Goal: Task Accomplishment & Management: Complete application form

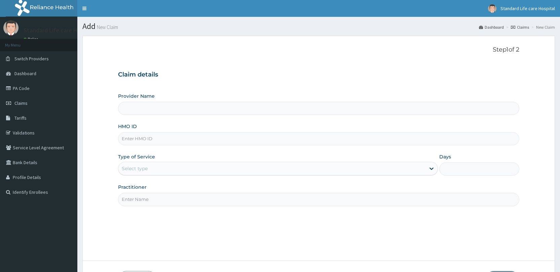
type input "Standard Life Care Hospital"
click at [26, 87] on link "PA Code" at bounding box center [38, 88] width 77 height 15
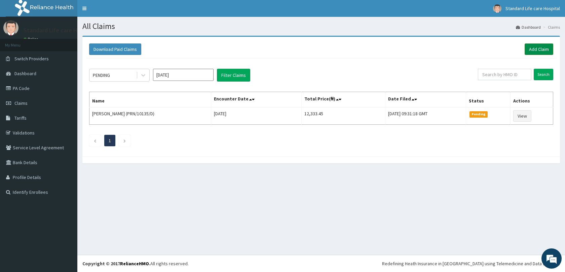
click at [541, 47] on link "Add Claim" at bounding box center [539, 48] width 29 height 11
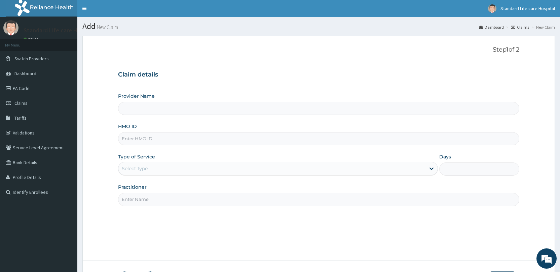
type input "Standard Life Care Hospital"
click at [182, 141] on input "HMO ID" at bounding box center [318, 138] width 401 height 13
type input "CHL/11099/A"
click at [171, 170] on div "Select type" at bounding box center [271, 168] width 307 height 11
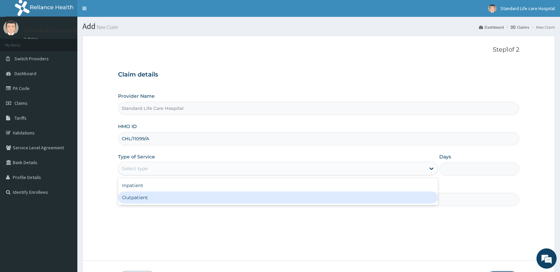
click at [172, 199] on div "Outpatient" at bounding box center [278, 197] width 320 height 12
type input "1"
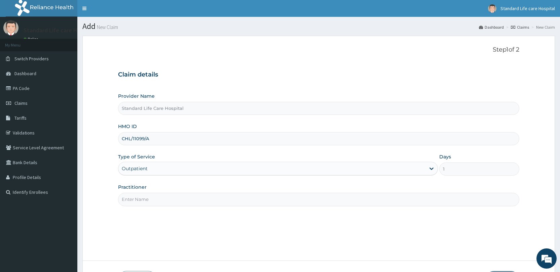
click at [175, 199] on input "Practitioner" at bounding box center [318, 198] width 401 height 13
type input "Dr Korede"
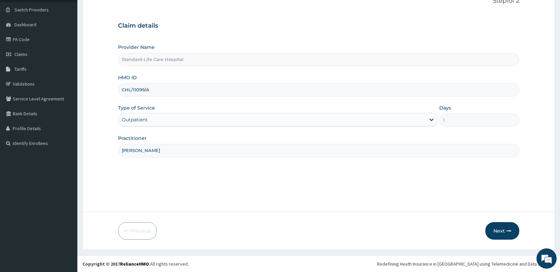
scroll to position [49, 0]
click at [507, 225] on button "Next" at bounding box center [503, 229] width 34 height 17
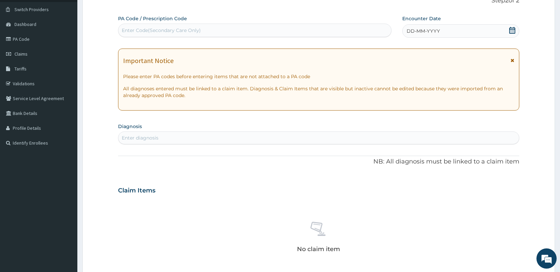
click at [307, 32] on div "Enter Code(Secondary Care Only)" at bounding box center [254, 30] width 273 height 11
click at [514, 31] on icon at bounding box center [512, 30] width 7 height 7
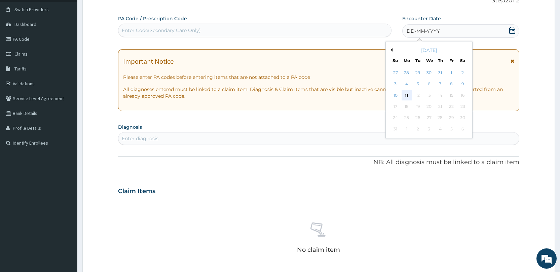
click at [406, 93] on div "11" at bounding box center [407, 95] width 10 height 10
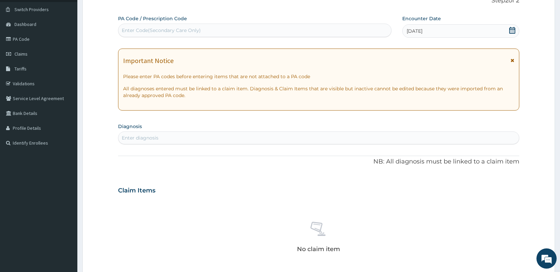
click at [216, 131] on section "Diagnosis Enter diagnosis" at bounding box center [318, 132] width 401 height 23
click at [215, 134] on div "Enter diagnosis" at bounding box center [318, 137] width 401 height 11
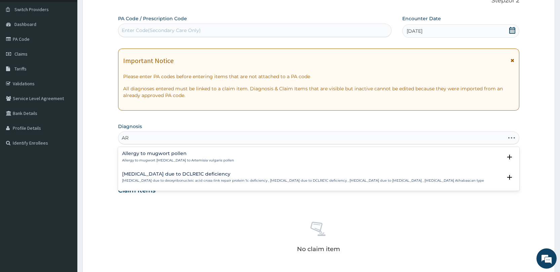
type input "A"
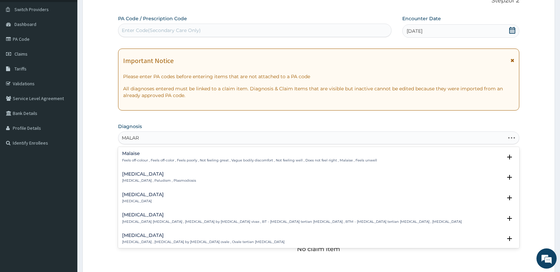
type input "MALARI"
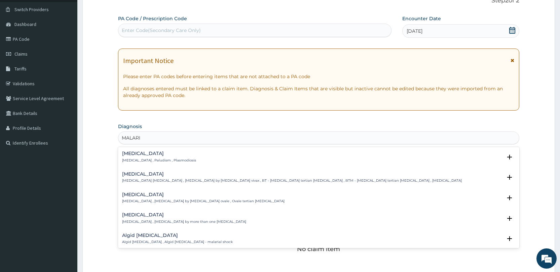
click at [204, 155] on div "Malaria Malaria , Paludism , Plasmodiosis" at bounding box center [318, 157] width 393 height 12
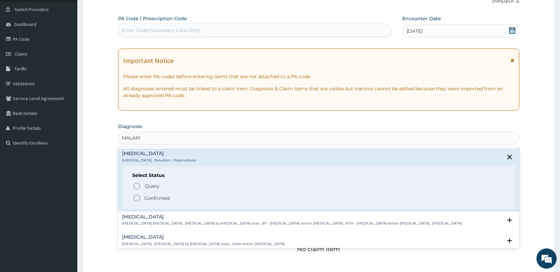
click at [178, 194] on span "Confirmed" at bounding box center [319, 198] width 373 height 8
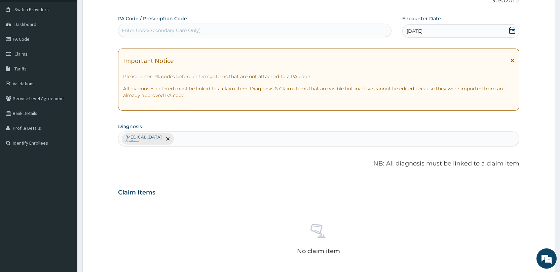
click at [187, 140] on div "Malaria Confirmed" at bounding box center [318, 139] width 401 height 14
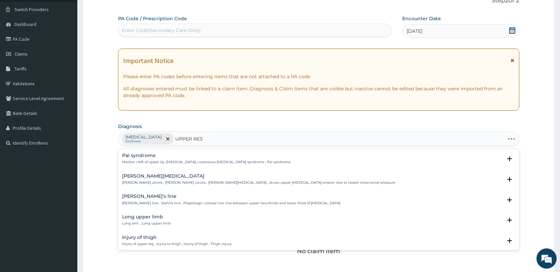
type input "UPPER RESP"
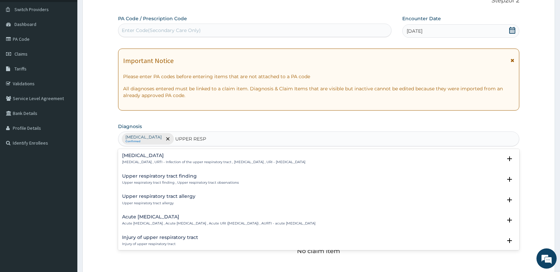
click at [186, 157] on h4 "[MEDICAL_DATA]" at bounding box center [213, 155] width 183 height 5
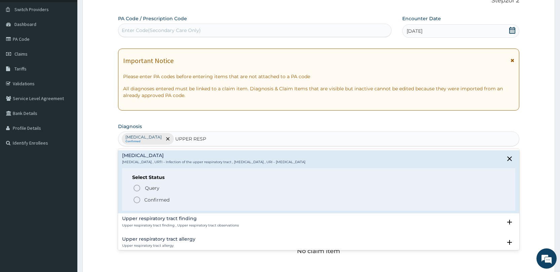
click at [163, 196] on p "Confirmed" at bounding box center [156, 199] width 25 height 7
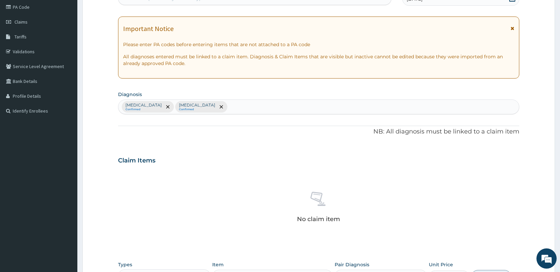
scroll to position [214, 0]
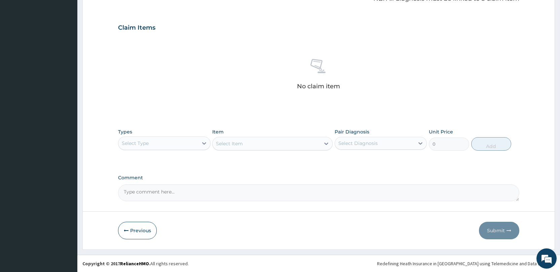
click at [176, 141] on div "Select Type" at bounding box center [157, 143] width 79 height 11
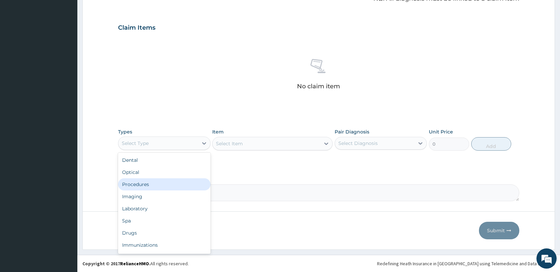
click at [151, 186] on div "Procedures" at bounding box center [164, 184] width 92 height 12
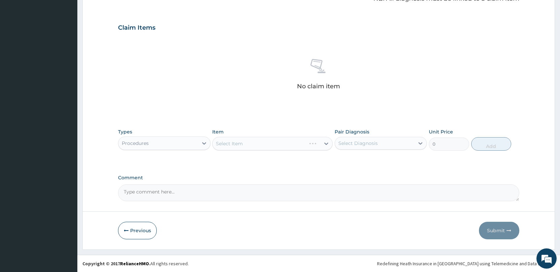
click at [379, 144] on div "Select Diagnosis" at bounding box center [374, 143] width 79 height 11
click at [373, 162] on div "[MEDICAL_DATA]" at bounding box center [381, 160] width 92 height 14
checkbox input "true"
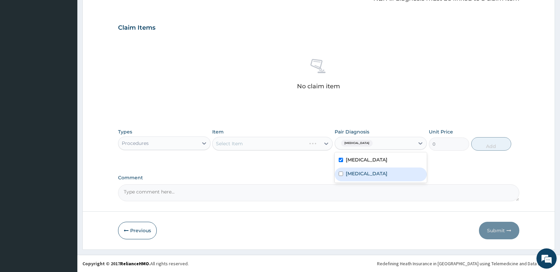
click at [372, 172] on label "[MEDICAL_DATA]" at bounding box center [367, 173] width 42 height 7
checkbox input "true"
click at [235, 138] on div "Select Item" at bounding box center [267, 143] width 108 height 11
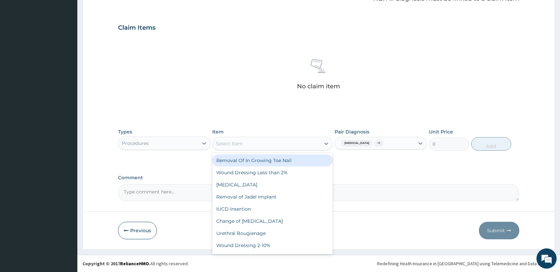
click at [341, 110] on div "No claim item" at bounding box center [318, 75] width 401 height 77
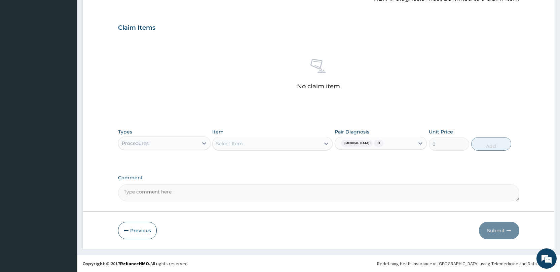
click at [275, 145] on div "Select Item" at bounding box center [267, 143] width 108 height 11
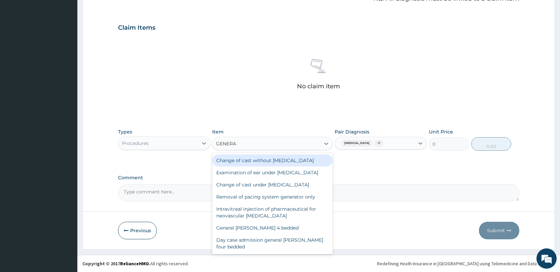
type input "GENERAL"
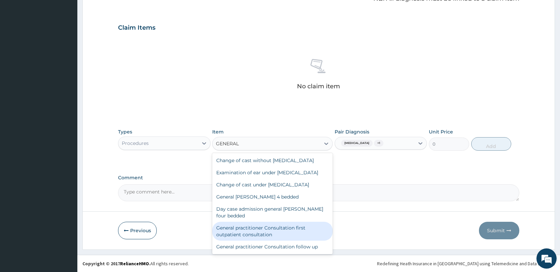
click at [233, 234] on div "General practitioner Consultation first outpatient consultation" at bounding box center [272, 230] width 120 height 19
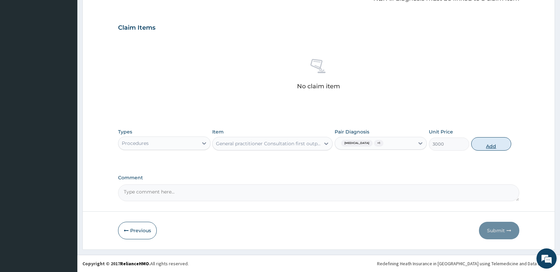
click at [492, 145] on button "Add" at bounding box center [491, 143] width 40 height 13
type input "0"
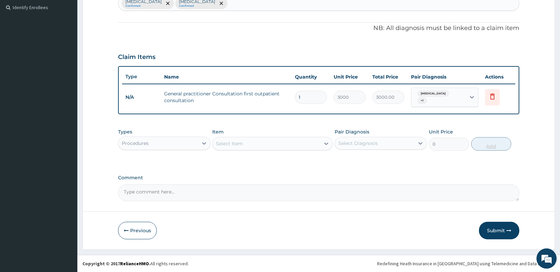
scroll to position [182, 0]
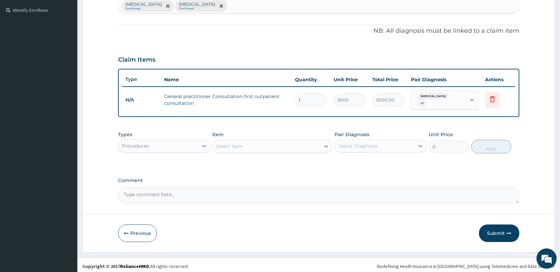
click at [195, 146] on div "Procedures" at bounding box center [157, 145] width 79 height 11
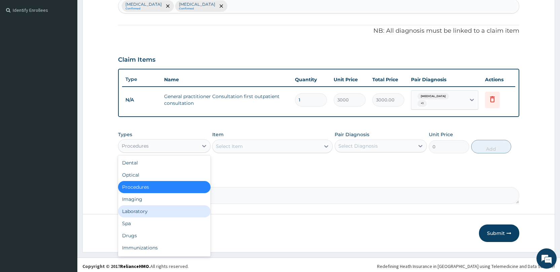
click at [157, 209] on div "Laboratory" at bounding box center [164, 211] width 92 height 12
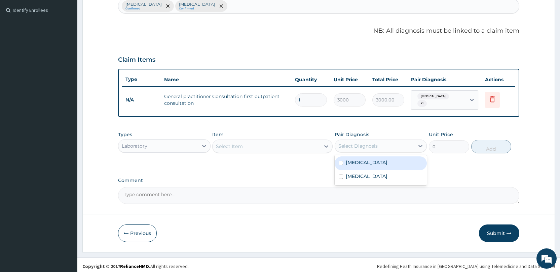
click at [374, 142] on div "Select Diagnosis" at bounding box center [358, 145] width 39 height 7
click at [367, 159] on div "[MEDICAL_DATA]" at bounding box center [381, 163] width 92 height 14
checkbox input "true"
click at [371, 173] on label "[MEDICAL_DATA]" at bounding box center [367, 176] width 42 height 7
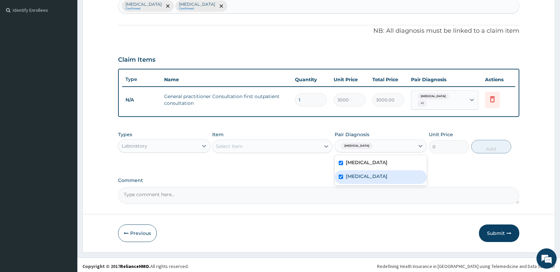
checkbox input "true"
click at [285, 141] on div "Select Item" at bounding box center [267, 146] width 108 height 11
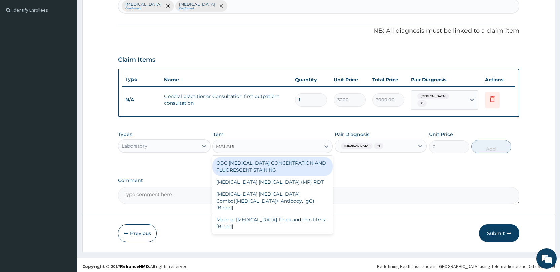
type input "MALARIA"
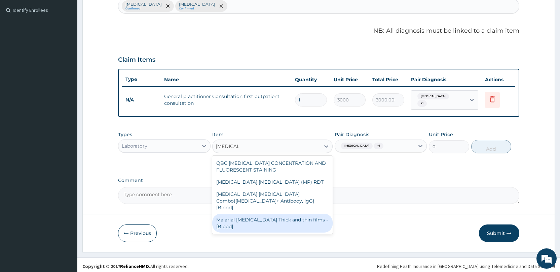
drag, startPoint x: 266, startPoint y: 211, endPoint x: 264, endPoint y: 197, distance: 14.3
click at [265, 213] on div "Malarial [MEDICAL_DATA] Thick and thin films - [Blood]" at bounding box center [272, 222] width 120 height 19
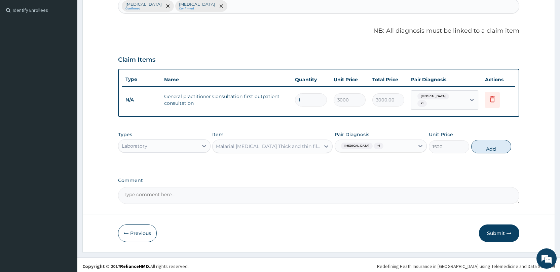
click at [494, 140] on button "Add" at bounding box center [491, 146] width 40 height 13
type input "0"
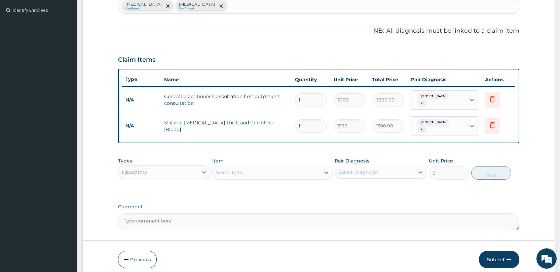
click at [227, 169] on div "Select Item" at bounding box center [229, 172] width 27 height 7
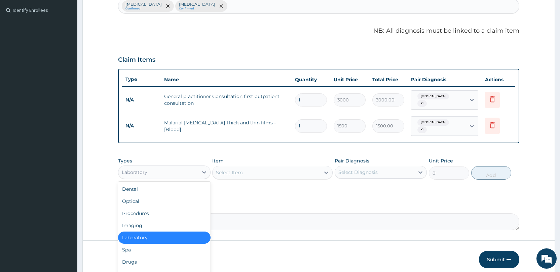
click at [184, 167] on div "Laboratory" at bounding box center [157, 172] width 79 height 11
drag, startPoint x: 156, startPoint y: 256, endPoint x: 156, endPoint y: 249, distance: 7.4
click at [156, 255] on div "Drugs" at bounding box center [164, 261] width 92 height 12
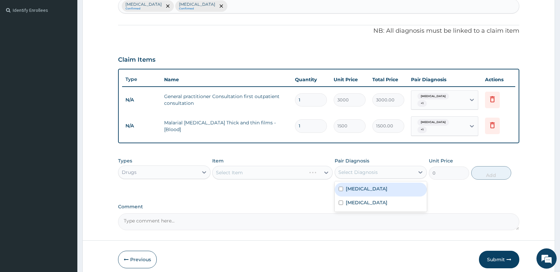
click at [383, 167] on div "Select Diagnosis" at bounding box center [374, 172] width 79 height 11
drag, startPoint x: 376, startPoint y: 184, endPoint x: 377, endPoint y: 176, distance: 8.5
click at [376, 182] on div "Malaria" at bounding box center [381, 189] width 92 height 14
checkbox input "true"
drag, startPoint x: 379, startPoint y: 166, endPoint x: 376, endPoint y: 180, distance: 14.3
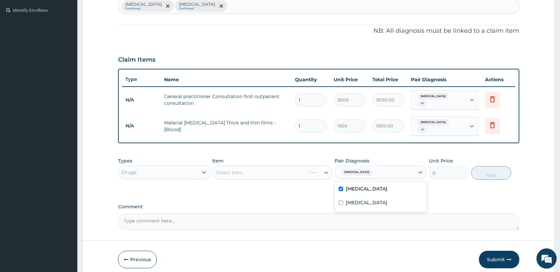
click at [378, 170] on div "Malaria" at bounding box center [374, 171] width 79 height 11
click at [382, 166] on div "Malaria" at bounding box center [374, 171] width 79 height 11
click at [364, 199] on label "Upper respiratory infection" at bounding box center [367, 202] width 42 height 7
checkbox input "true"
click at [261, 167] on div "Select Item" at bounding box center [267, 172] width 108 height 11
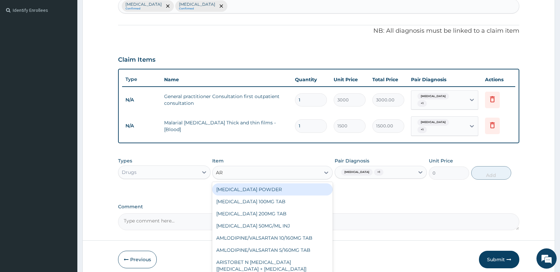
type input "A"
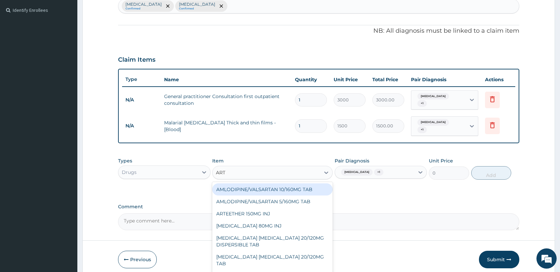
type input "ARTE"
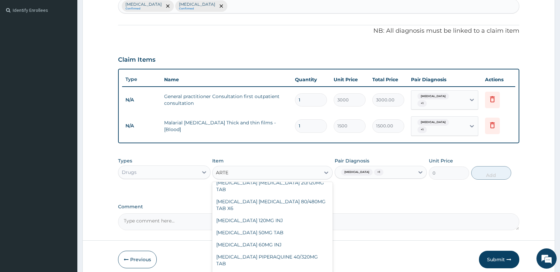
scroll to position [0, 0]
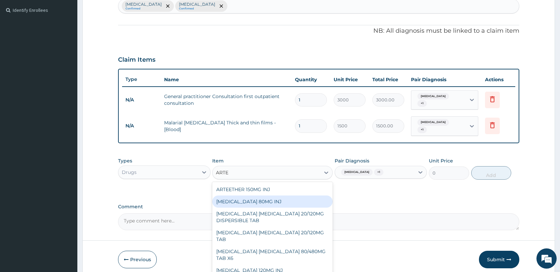
click at [254, 195] on div "ARTEMETHER 80MG INJ" at bounding box center [272, 201] width 120 height 12
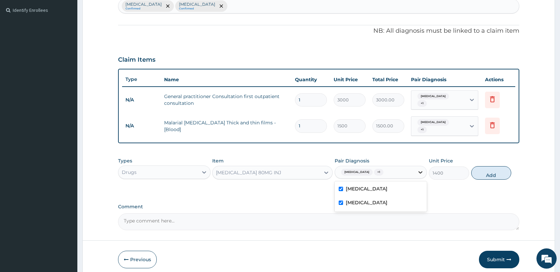
click at [419, 169] on icon at bounding box center [420, 172] width 7 height 7
click at [480, 168] on button "Add" at bounding box center [491, 172] width 40 height 13
type input "0"
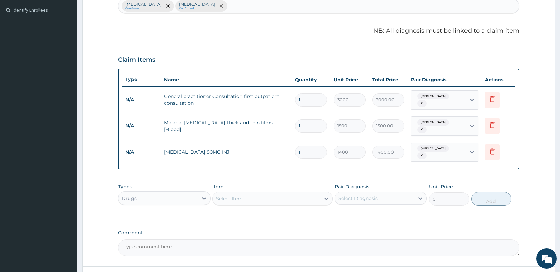
type input "0.00"
type input "6"
type input "8400.00"
type input "6"
click at [234, 195] on div "Select Item" at bounding box center [229, 198] width 27 height 7
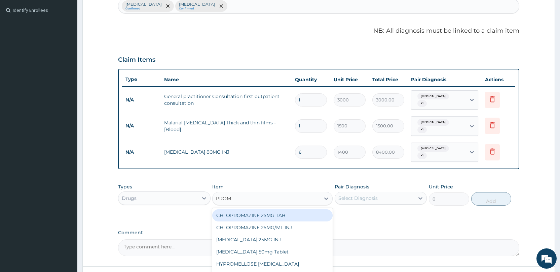
type input "PROME"
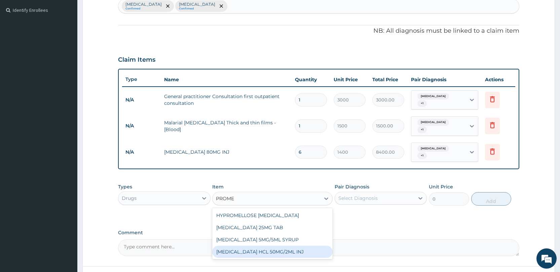
click at [253, 245] on div "PROMETHAZINE HCL 50MG/2ML INJ" at bounding box center [272, 251] width 120 height 12
type input "700"
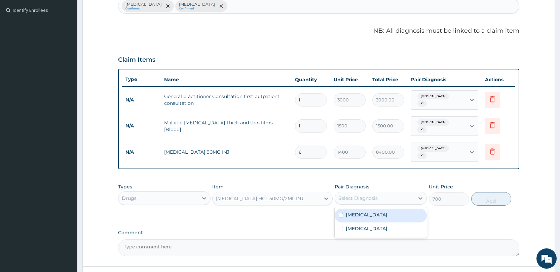
click at [409, 192] on div "Select Diagnosis" at bounding box center [374, 197] width 79 height 11
click at [397, 222] on div "Upper respiratory infection" at bounding box center [381, 229] width 92 height 14
checkbox input "true"
click at [397, 208] on div "Malaria" at bounding box center [381, 215] width 92 height 14
checkbox input "true"
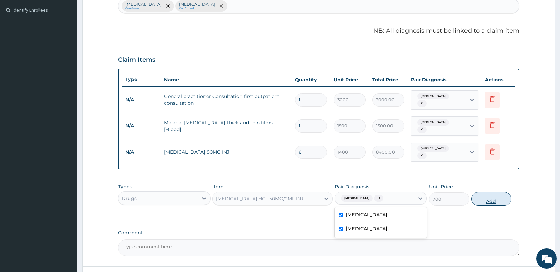
click at [495, 194] on button "Add" at bounding box center [491, 198] width 40 height 13
type input "0"
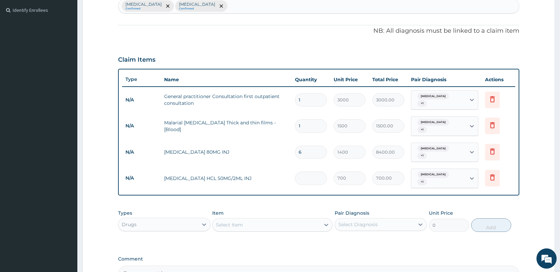
type input "0.00"
type input "3"
type input "2100.00"
type input "3"
click at [242, 221] on div "Select Item" at bounding box center [229, 224] width 27 height 7
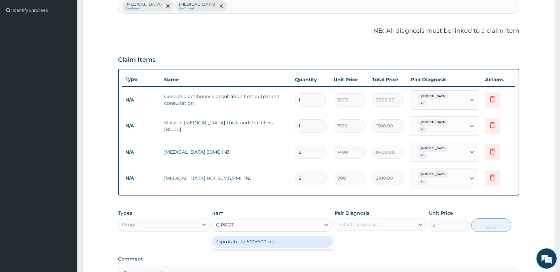
type input "CIPRO"
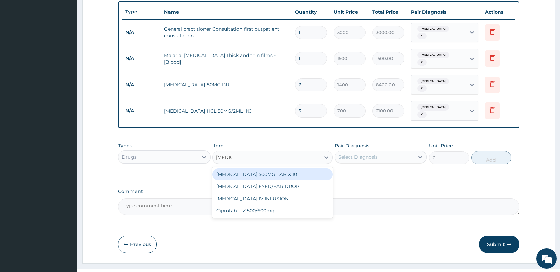
click at [263, 168] on div "CIPROFLOXACIN 500MG TAB X 10" at bounding box center [272, 174] width 120 height 12
type input "63"
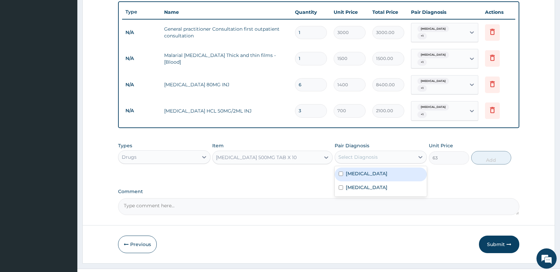
click at [379, 151] on div "Select Diagnosis" at bounding box center [374, 156] width 79 height 11
click at [355, 170] on label "Malaria" at bounding box center [367, 173] width 42 height 7
checkbox input "true"
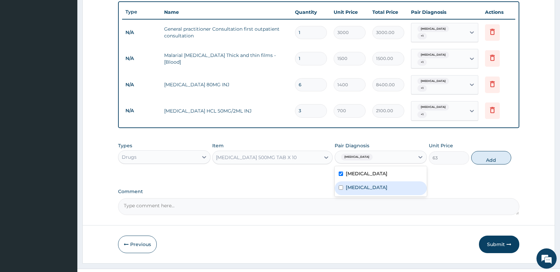
click at [357, 184] on label "Upper respiratory infection" at bounding box center [367, 187] width 42 height 7
checkbox input "true"
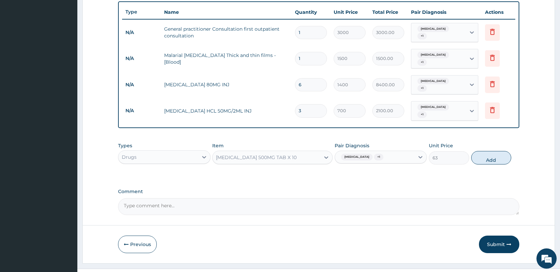
click at [486, 151] on button "Add" at bounding box center [491, 157] width 40 height 13
type input "0"
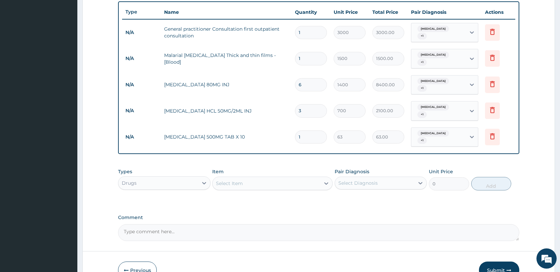
type input "10"
type input "630.00"
type input "10"
click at [271, 178] on div "Select Item" at bounding box center [267, 183] width 108 height 11
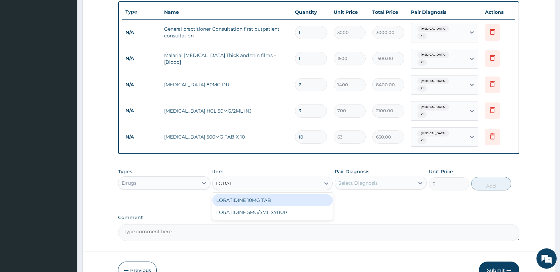
type input "LORATI"
click at [257, 194] on div "LORATIDINE 10MG TAB" at bounding box center [272, 200] width 120 height 12
type input "52.5"
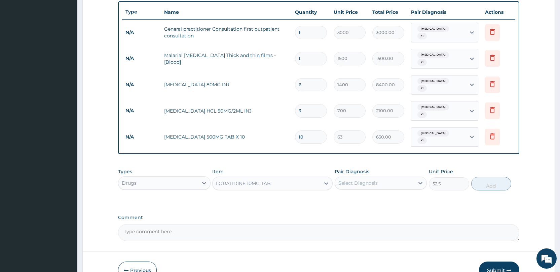
click at [380, 177] on div "Select Diagnosis" at bounding box center [374, 182] width 79 height 11
click at [372, 207] on div "Upper respiratory infection" at bounding box center [381, 214] width 92 height 14
checkbox input "true"
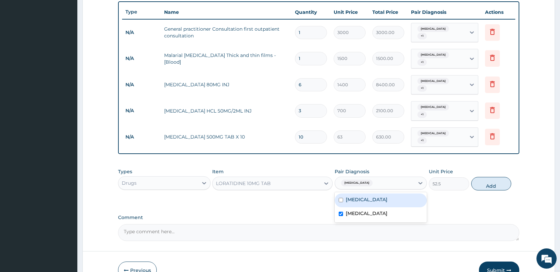
click at [370, 193] on div "Malaria" at bounding box center [381, 200] width 92 height 14
checkbox input "true"
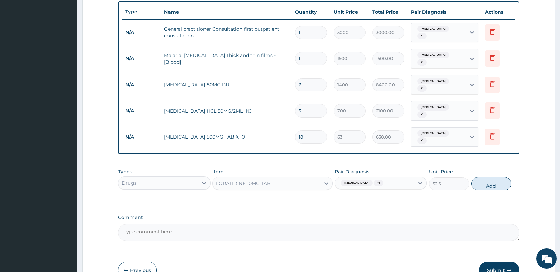
click at [487, 177] on button "Add" at bounding box center [491, 183] width 40 height 13
type input "0"
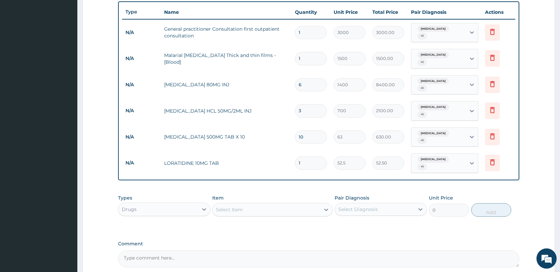
type input "0.00"
type input "5"
type input "262.50"
type input "5"
click at [241, 206] on div "Select Item" at bounding box center [229, 209] width 27 height 7
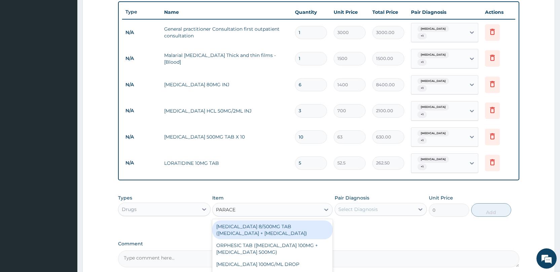
type input "PARACET"
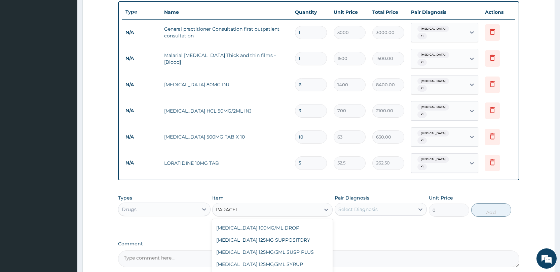
scroll to position [0, 0]
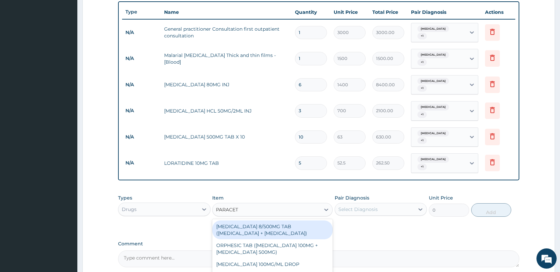
click at [281, 224] on div "CO-CODAMOL 8/500MG TAB (CODEINE PHOSPHATE + PARACETAMOL)" at bounding box center [272, 229] width 120 height 19
type input "189"
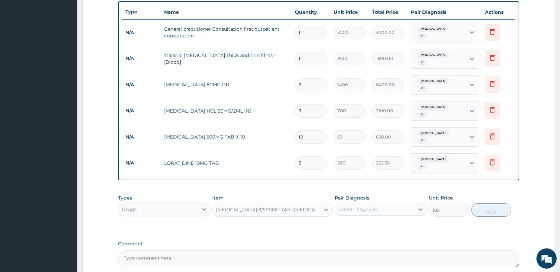
click at [356, 206] on div "Select Diagnosis" at bounding box center [358, 209] width 39 height 7
click at [355, 222] on label "Malaria" at bounding box center [367, 225] width 42 height 7
checkbox input "true"
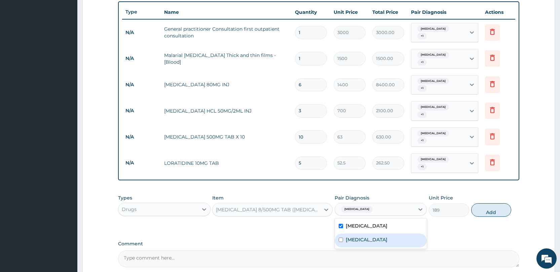
click at [359, 233] on div "Upper respiratory infection" at bounding box center [381, 240] width 92 height 14
checkbox input "true"
click at [500, 203] on button "Add" at bounding box center [491, 209] width 40 height 13
type input "0"
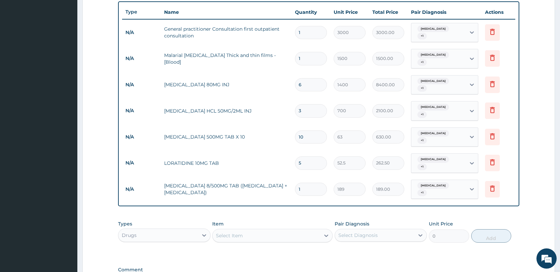
type input "15"
type input "2835.00"
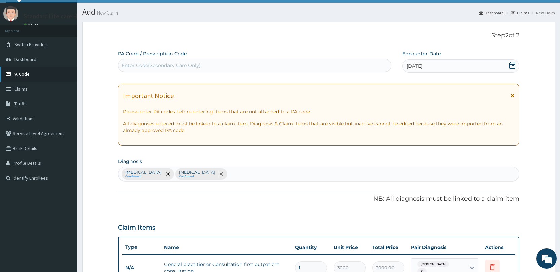
scroll to position [13, 0]
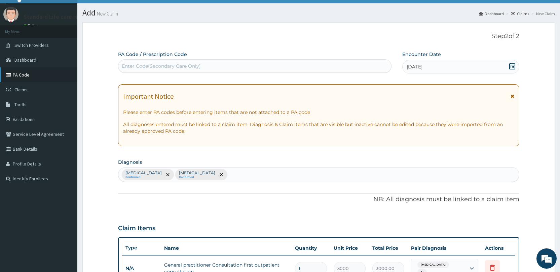
type input "15"
click at [55, 76] on link "PA Code" at bounding box center [38, 74] width 77 height 15
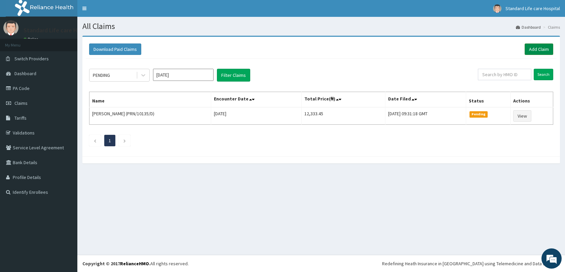
click at [534, 51] on link "Add Claim" at bounding box center [539, 48] width 29 height 11
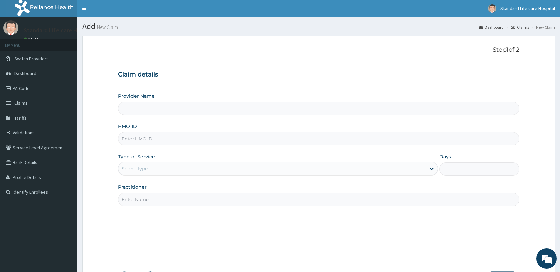
click at [162, 135] on input "HMO ID" at bounding box center [318, 138] width 401 height 13
type input "Standard Life Care Hospital"
type input "OHT/13039/A"
click at [167, 170] on div "Select type" at bounding box center [271, 168] width 307 height 11
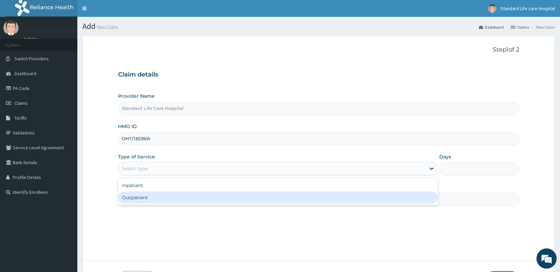
click at [158, 194] on div "Outpatient" at bounding box center [278, 197] width 320 height 12
type input "1"
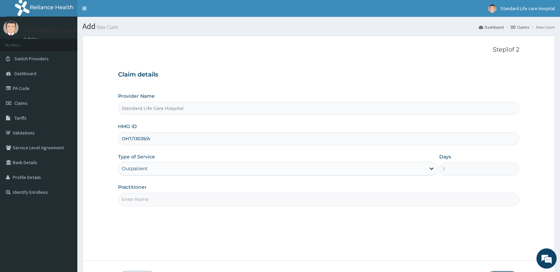
click at [190, 199] on input "Practitioner" at bounding box center [318, 198] width 401 height 13
drag, startPoint x: 164, startPoint y: 195, endPoint x: 162, endPoint y: 186, distance: 8.7
click at [164, 194] on input "dr kofo" at bounding box center [318, 198] width 401 height 13
type input "d"
click at [180, 199] on input "Practitioner" at bounding box center [318, 198] width 401 height 13
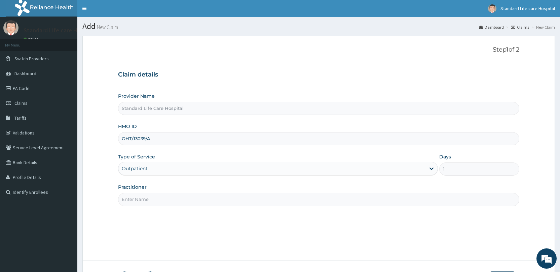
type input "Dr Korede"
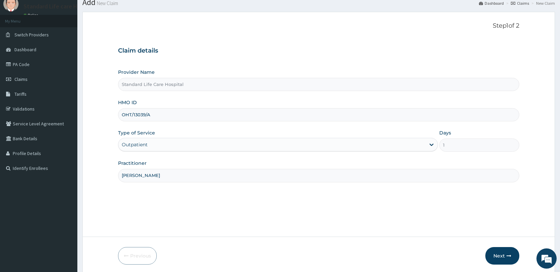
scroll to position [49, 0]
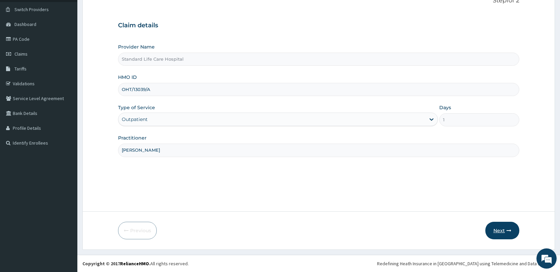
click at [498, 227] on button "Next" at bounding box center [503, 229] width 34 height 17
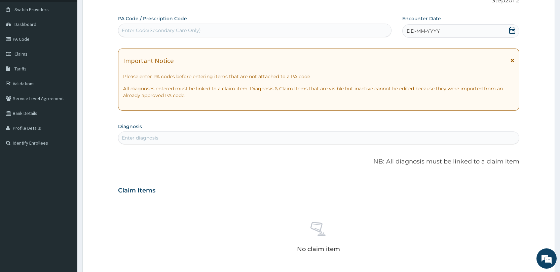
click at [514, 29] on icon at bounding box center [512, 30] width 7 height 7
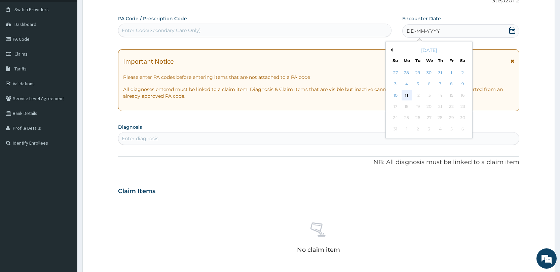
click at [407, 92] on div "11" at bounding box center [407, 95] width 10 height 10
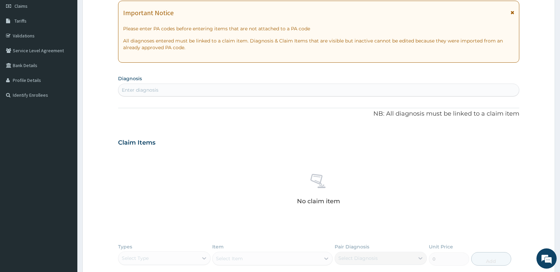
scroll to position [116, 0]
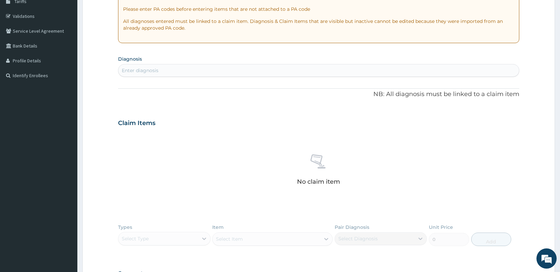
click at [289, 68] on div "Enter diagnosis" at bounding box center [318, 70] width 401 height 11
type input "MALARI"
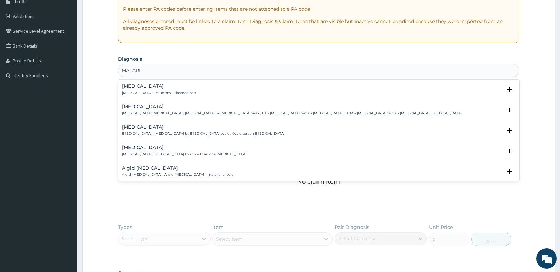
click at [252, 87] on div "Malaria Malaria , Paludism , Plasmodiosis" at bounding box center [318, 89] width 393 height 12
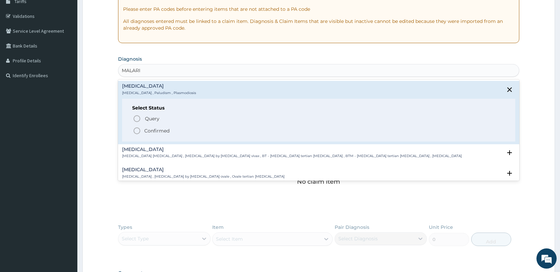
click at [192, 128] on span "Confirmed" at bounding box center [319, 131] width 373 height 8
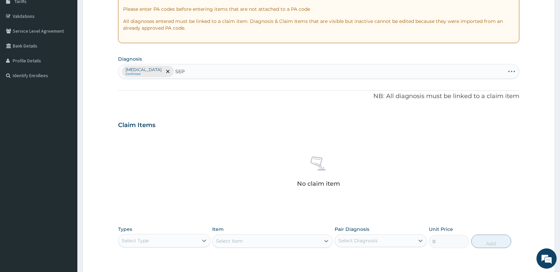
type input "SEPS"
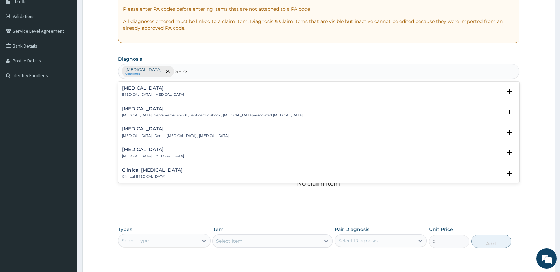
click at [195, 93] on div "Sepsis Systemic infection , Sepsis" at bounding box center [318, 91] width 393 height 12
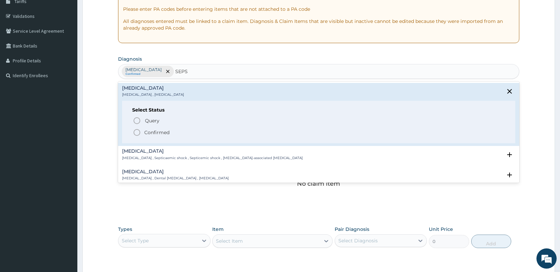
click at [174, 132] on span "Confirmed" at bounding box center [319, 132] width 373 height 8
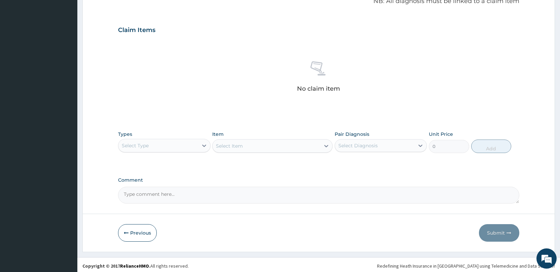
scroll to position [214, 0]
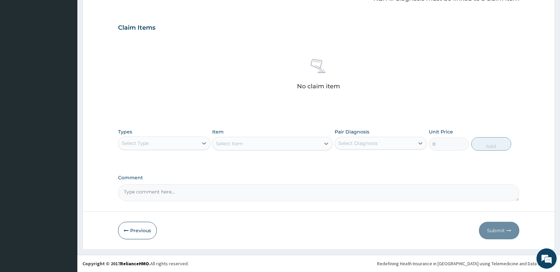
click at [161, 143] on div "Select Type" at bounding box center [157, 143] width 79 height 11
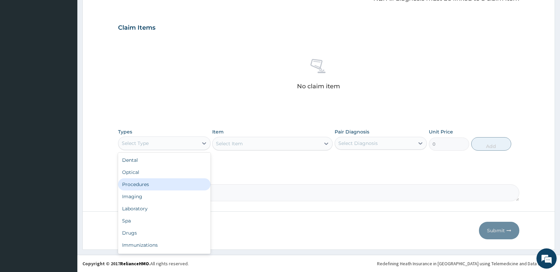
click at [154, 186] on div "Procedures" at bounding box center [164, 184] width 92 height 12
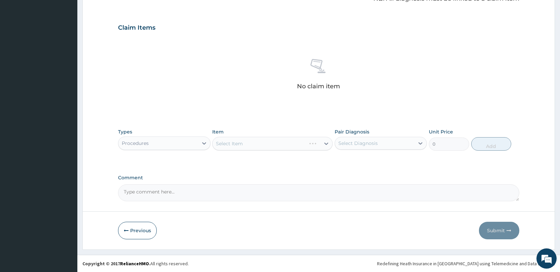
click at [259, 146] on div "Select Item" at bounding box center [272, 143] width 120 height 13
click at [349, 138] on div "Select Diagnosis" at bounding box center [374, 143] width 79 height 11
drag, startPoint x: 345, startPoint y: 159, endPoint x: 344, endPoint y: 167, distance: 8.2
click at [345, 159] on div "Malaria" at bounding box center [381, 160] width 92 height 14
checkbox input "true"
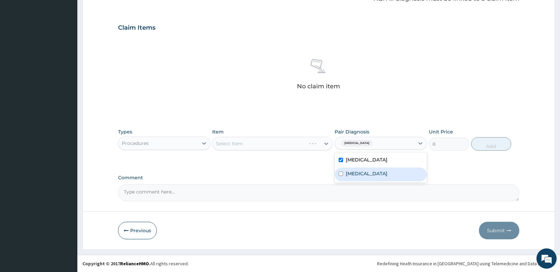
click at [344, 168] on div "Sepsis" at bounding box center [381, 174] width 92 height 14
checkbox input "true"
click at [401, 109] on div "No claim item" at bounding box center [318, 75] width 401 height 77
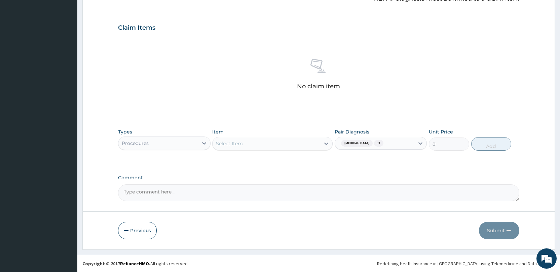
click at [291, 142] on div "Select Item" at bounding box center [267, 143] width 108 height 11
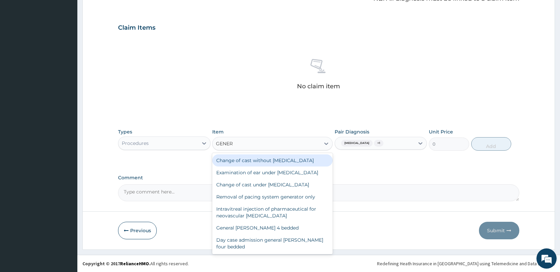
type input "GENERA"
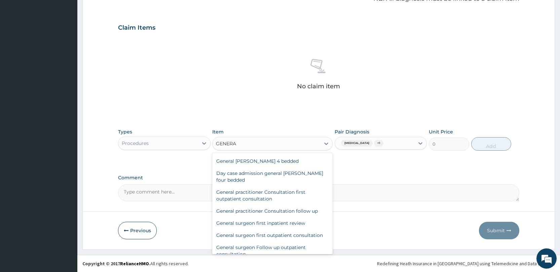
scroll to position [67, 0]
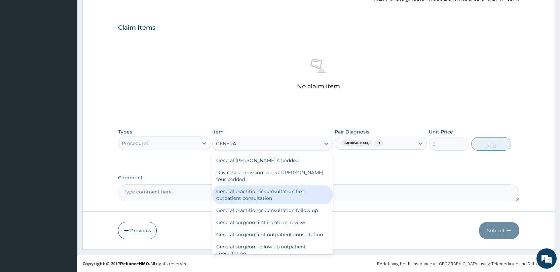
click at [266, 203] on div "General practitioner Consultation first outpatient consultation" at bounding box center [272, 194] width 120 height 19
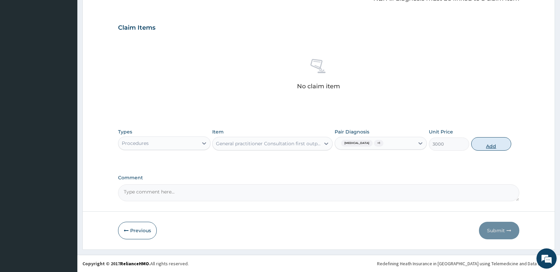
click at [484, 143] on button "Add" at bounding box center [491, 143] width 40 height 13
type input "0"
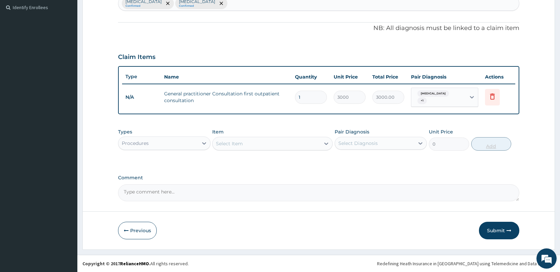
scroll to position [182, 0]
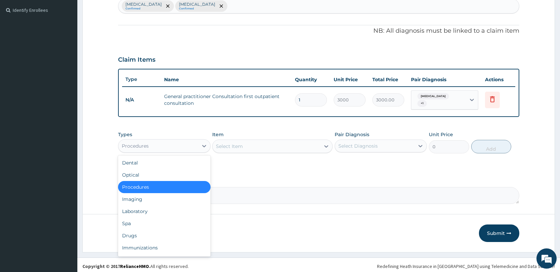
click at [191, 139] on div "Procedures" at bounding box center [164, 145] width 92 height 13
click at [218, 8] on span "remove selection option" at bounding box center [221, 6] width 6 height 6
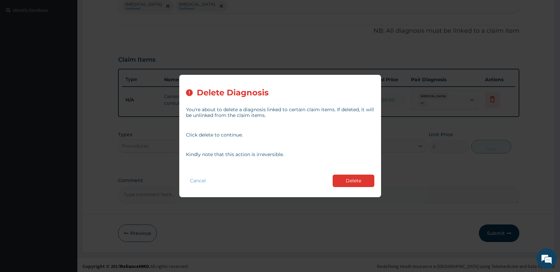
drag, startPoint x: 346, startPoint y: 180, endPoint x: 346, endPoint y: 176, distance: 4.0
click at [346, 177] on button "Delete" at bounding box center [354, 180] width 42 height 12
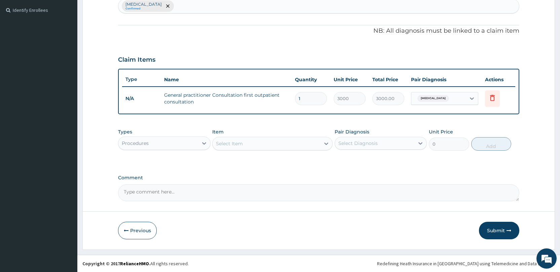
click at [172, 0] on div "Malaria Confirmed" at bounding box center [318, 6] width 401 height 14
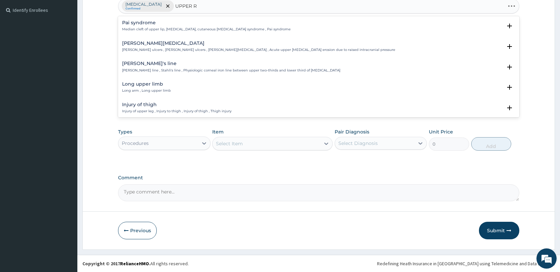
type input "UPPER RE"
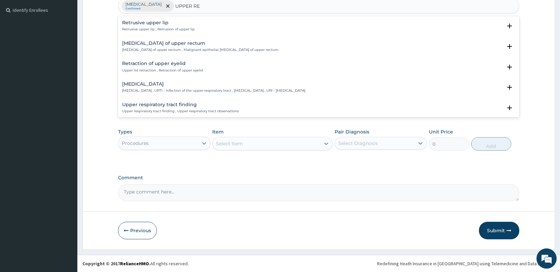
click at [169, 85] on h4 "Upper respiratory infection" at bounding box center [213, 83] width 183 height 5
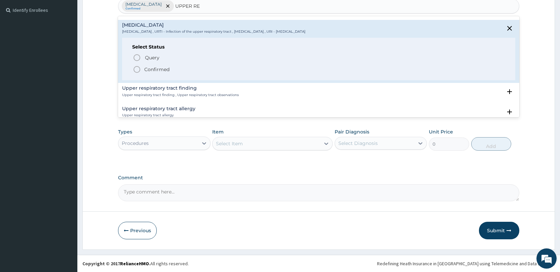
scroll to position [67, 0]
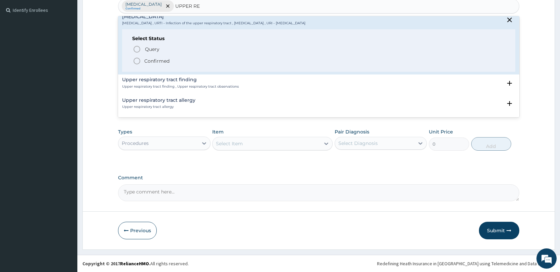
click at [170, 62] on span "Confirmed" at bounding box center [319, 61] width 373 height 8
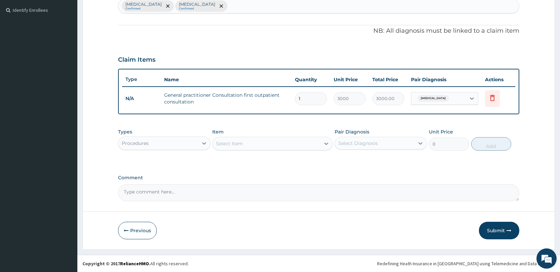
click at [170, 142] on div "Procedures" at bounding box center [157, 143] width 79 height 11
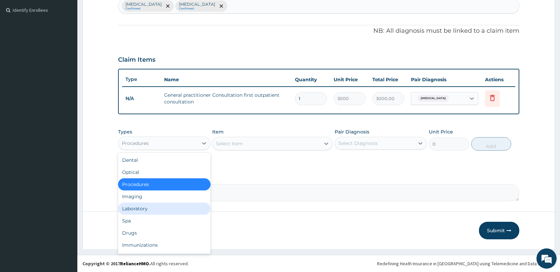
click at [146, 208] on div "Laboratory" at bounding box center [164, 208] width 92 height 12
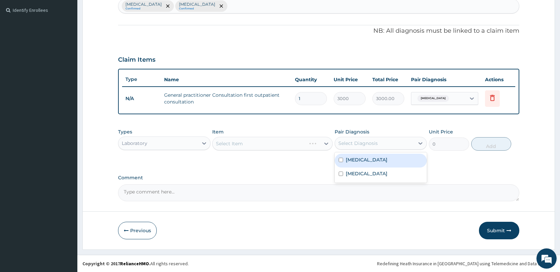
click at [356, 145] on div "Select Diagnosis" at bounding box center [358, 143] width 39 height 7
click at [358, 158] on label "Malaria" at bounding box center [367, 159] width 42 height 7
checkbox input "true"
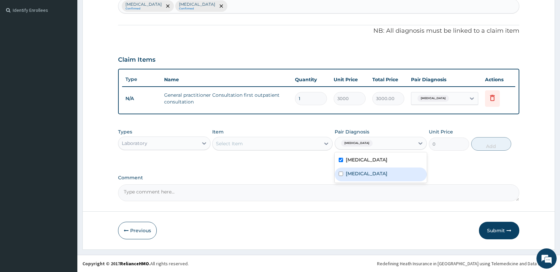
drag, startPoint x: 356, startPoint y: 171, endPoint x: 354, endPoint y: 168, distance: 3.6
click at [355, 171] on label "Upper respiratory infection" at bounding box center [367, 173] width 42 height 7
checkbox input "true"
click at [311, 144] on div "Select Item" at bounding box center [267, 143] width 108 height 11
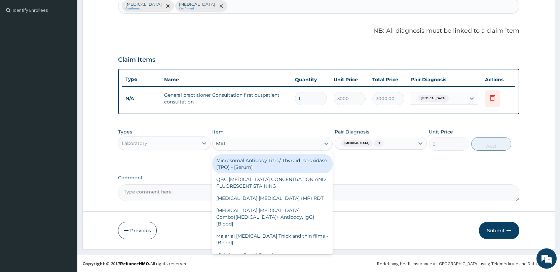
type input "MALA"
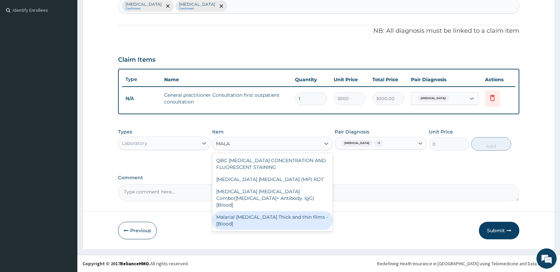
click at [302, 211] on div "Malarial Parasite Thick and thin films - [Blood]" at bounding box center [272, 220] width 120 height 19
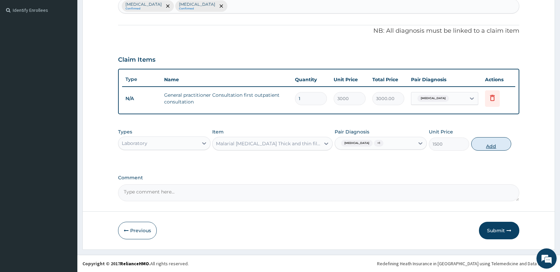
click at [491, 144] on button "Add" at bounding box center [491, 143] width 40 height 13
type input "0"
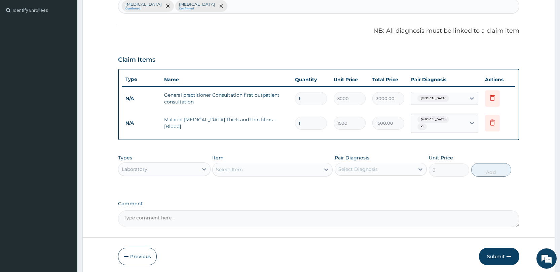
click at [266, 166] on div "Select Item" at bounding box center [267, 169] width 108 height 11
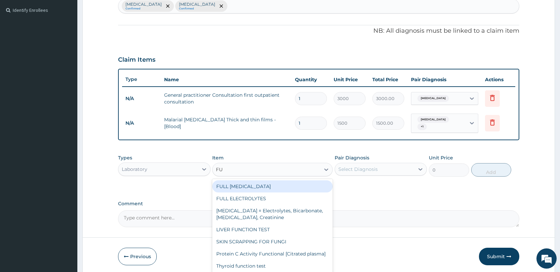
type input "F"
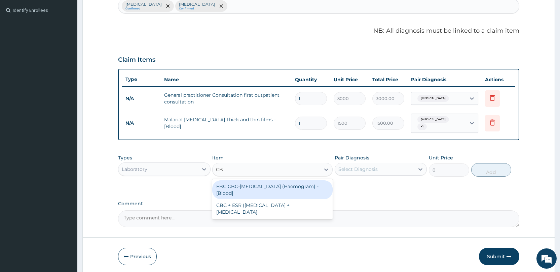
type input "CBC"
click at [260, 183] on div "FBC CBC-Complete Blood Count (Haemogram) - [Blood]" at bounding box center [272, 189] width 120 height 19
type input "3000"
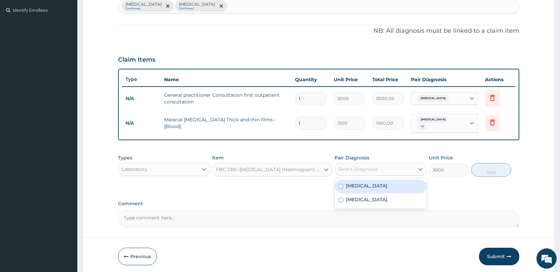
drag, startPoint x: 406, startPoint y: 164, endPoint x: 402, endPoint y: 169, distance: 6.0
click at [406, 164] on div "Select Diagnosis" at bounding box center [374, 169] width 79 height 11
drag, startPoint x: 385, startPoint y: 185, endPoint x: 384, endPoint y: 189, distance: 4.2
click at [385, 185] on div "Malaria" at bounding box center [381, 186] width 92 height 14
checkbox input "true"
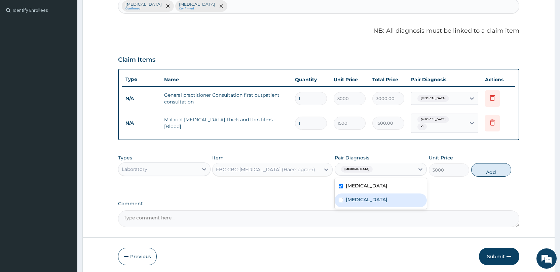
drag, startPoint x: 383, startPoint y: 199, endPoint x: 413, endPoint y: 189, distance: 32.1
click at [388, 196] on label "Upper respiratory infection" at bounding box center [367, 199] width 42 height 7
checkbox input "true"
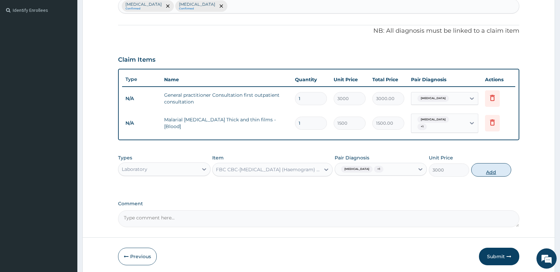
click at [481, 164] on button "Add" at bounding box center [491, 169] width 40 height 13
type input "0"
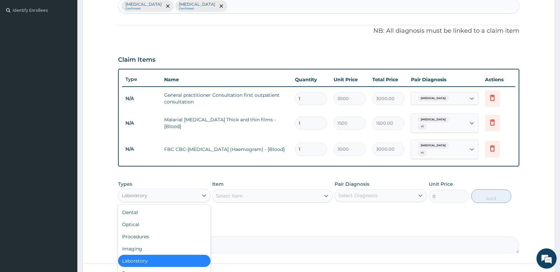
click at [197, 190] on div "Laboratory" at bounding box center [157, 195] width 79 height 11
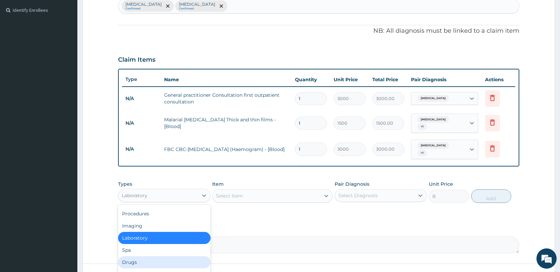
click at [148, 256] on div "Drugs" at bounding box center [164, 262] width 92 height 12
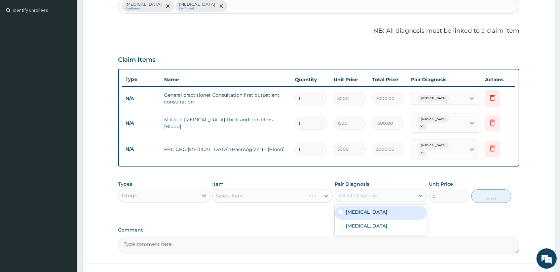
drag, startPoint x: 371, startPoint y: 186, endPoint x: 370, endPoint y: 191, distance: 5.8
click at [371, 192] on div "Select Diagnosis" at bounding box center [358, 195] width 39 height 7
click at [364, 209] on div "Malaria" at bounding box center [381, 213] width 92 height 14
checkbox input "true"
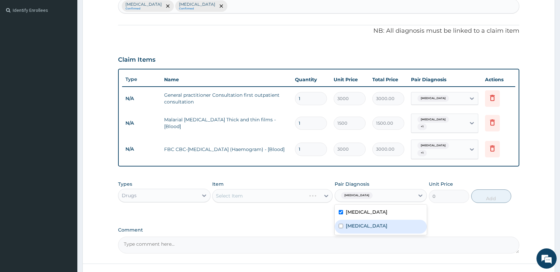
drag, startPoint x: 363, startPoint y: 217, endPoint x: 345, endPoint y: 199, distance: 26.2
click at [362, 219] on div "Upper respiratory infection" at bounding box center [381, 226] width 92 height 14
checkbox input "true"
click at [301, 193] on div "Select Item" at bounding box center [267, 195] width 108 height 11
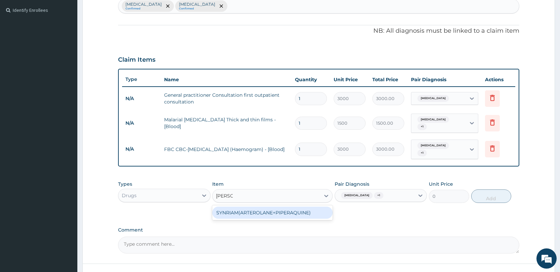
type input "ARTE"
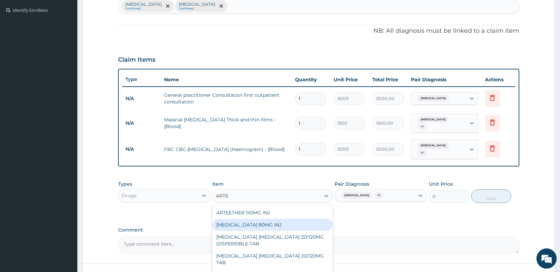
click at [276, 220] on div "ARTEMETHER 80MG INJ" at bounding box center [272, 224] width 120 height 12
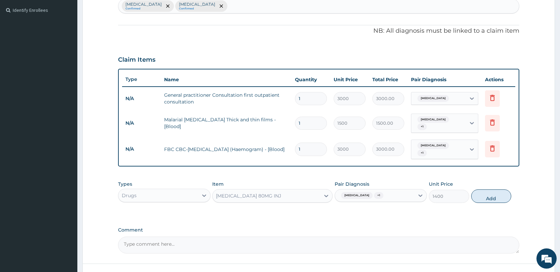
click at [489, 190] on button "Add" at bounding box center [491, 195] width 40 height 13
type input "0"
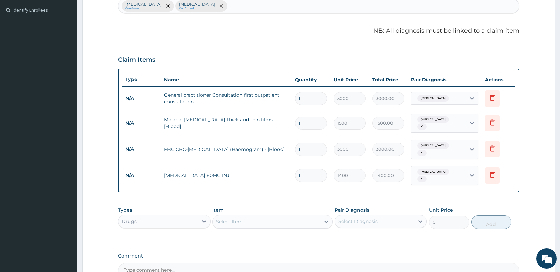
type input "0.00"
type input "6"
type input "8400.00"
type input "6"
click at [244, 216] on div "Select Item" at bounding box center [267, 221] width 108 height 11
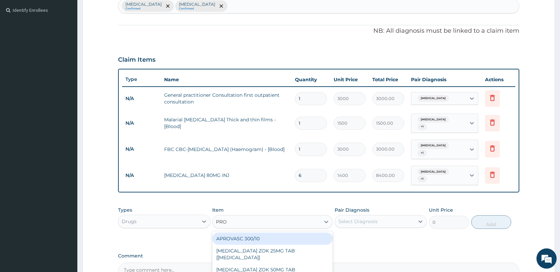
type input "PROM"
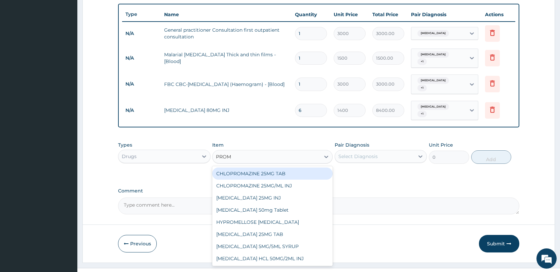
scroll to position [249, 0]
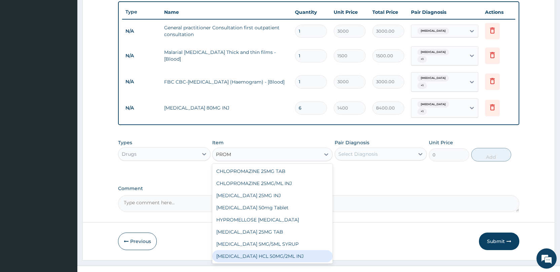
click at [249, 250] on div "PROMETHAZINE HCL 50MG/2ML INJ" at bounding box center [272, 256] width 120 height 12
type input "700"
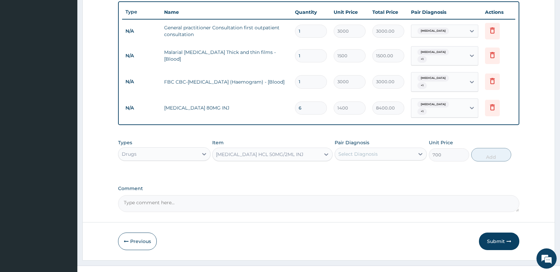
click at [380, 148] on div "Select Diagnosis" at bounding box center [374, 153] width 79 height 11
drag, startPoint x: 371, startPoint y: 160, endPoint x: 371, endPoint y: 166, distance: 6.4
click at [372, 164] on div "Malaria" at bounding box center [381, 171] width 92 height 14
checkbox input "true"
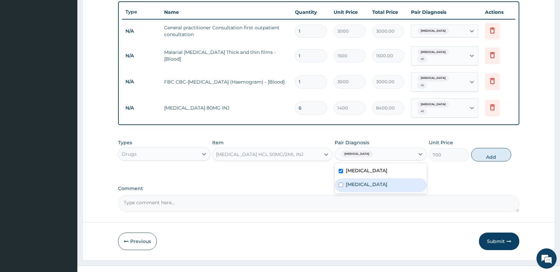
drag, startPoint x: 370, startPoint y: 174, endPoint x: 382, endPoint y: 172, distance: 12.3
click at [371, 181] on label "Upper respiratory infection" at bounding box center [367, 184] width 42 height 7
checkbox input "true"
click at [506, 148] on button "Add" at bounding box center [491, 154] width 40 height 13
type input "0"
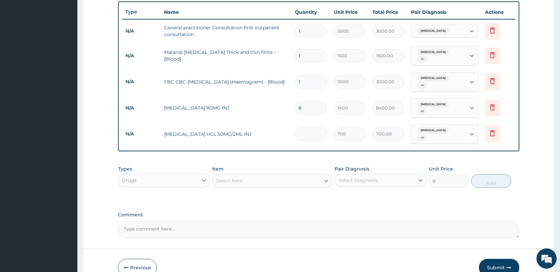
type input "0.00"
type input "3"
type input "2100.00"
type input "3"
click at [252, 175] on div "Select Item" at bounding box center [267, 180] width 108 height 11
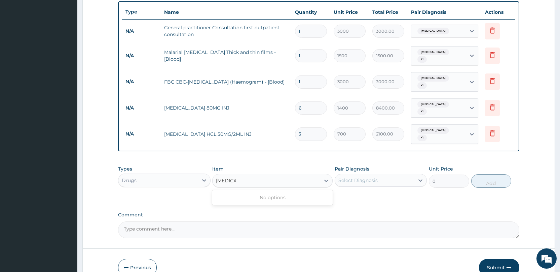
type input "CIPRO"
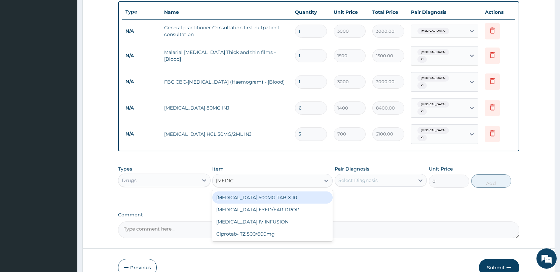
click at [265, 191] on div "CIPROFLOXACIN 500MG TAB X 10" at bounding box center [272, 197] width 120 height 12
type input "63"
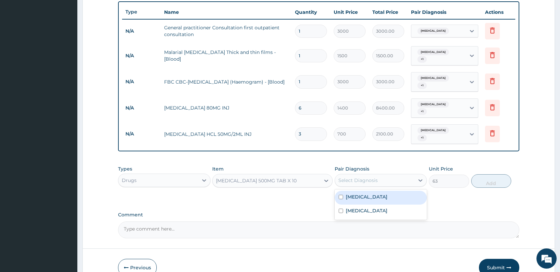
click at [360, 177] on div "Select Diagnosis" at bounding box center [358, 180] width 39 height 7
click at [362, 190] on div "Malaria" at bounding box center [381, 197] width 92 height 14
checkbox input "true"
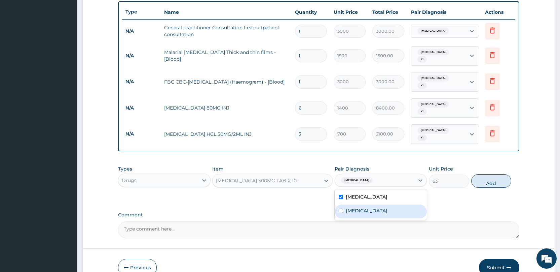
drag, startPoint x: 362, startPoint y: 197, endPoint x: 375, endPoint y: 188, distance: 15.8
click at [371, 190] on div "Malaria Upper respiratory infection" at bounding box center [381, 204] width 92 height 30
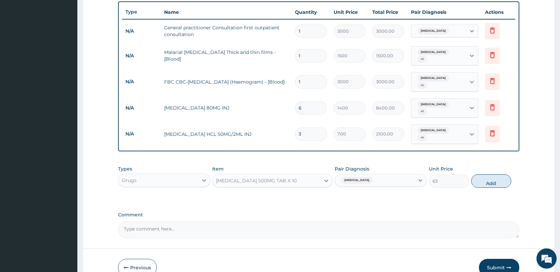
click at [491, 174] on button "Add" at bounding box center [491, 180] width 40 height 13
type input "0"
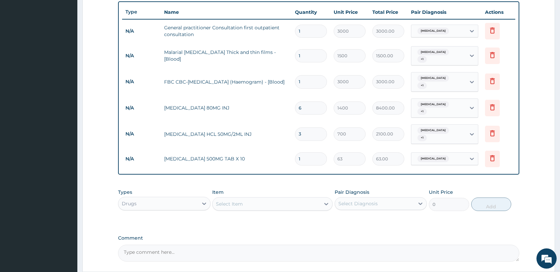
type input "10"
type input "630.00"
type input "10"
click at [284, 198] on div "Select Item" at bounding box center [267, 203] width 108 height 11
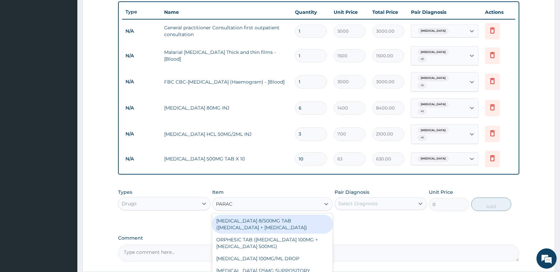
type input "PARACE"
click at [292, 214] on div "CO-CODAMOL 8/500MG TAB (CODEINE PHOSPHATE + PARACETAMOL)" at bounding box center [272, 223] width 120 height 19
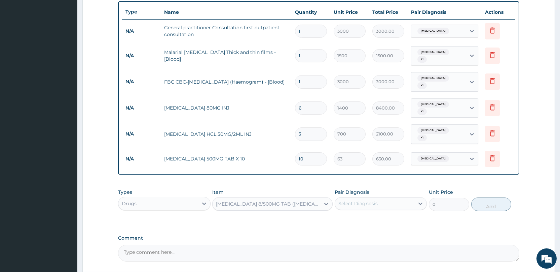
type input "189"
click at [353, 198] on div "Select Diagnosis" at bounding box center [374, 203] width 79 height 11
drag, startPoint x: 356, startPoint y: 207, endPoint x: 357, endPoint y: 212, distance: 5.8
click at [356, 216] on label "Malaria" at bounding box center [367, 219] width 42 height 7
checkbox input "true"
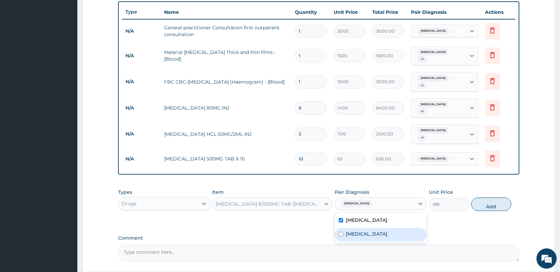
drag, startPoint x: 358, startPoint y: 223, endPoint x: 389, endPoint y: 213, distance: 32.2
click at [362, 230] on label "Upper respiratory infection" at bounding box center [367, 233] width 42 height 7
checkbox input "true"
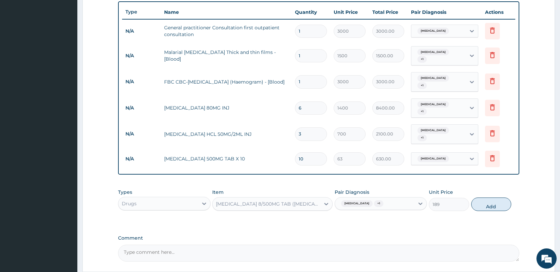
drag, startPoint x: 491, startPoint y: 195, endPoint x: 486, endPoint y: 190, distance: 6.5
click at [488, 197] on button "Add" at bounding box center [491, 203] width 40 height 13
type input "0"
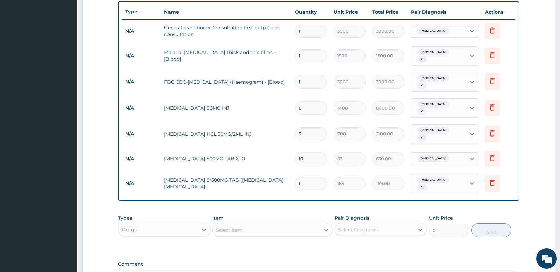
type input "15"
type input "2835.00"
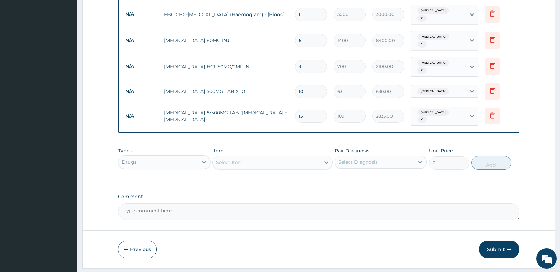
scroll to position [321, 0]
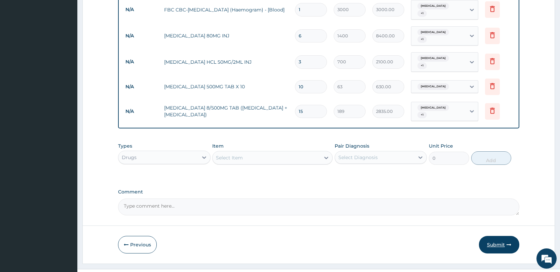
type input "15"
click at [499, 236] on button "Submit" at bounding box center [499, 244] width 40 height 17
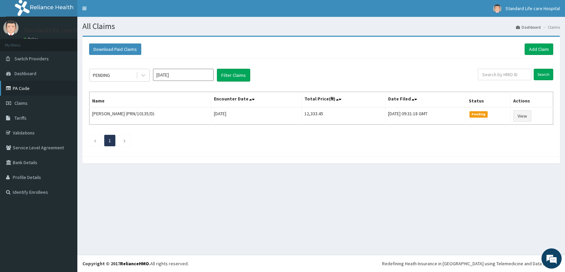
click at [46, 82] on link "PA Code" at bounding box center [38, 88] width 77 height 15
click at [23, 85] on link "PA Code" at bounding box center [38, 88] width 77 height 15
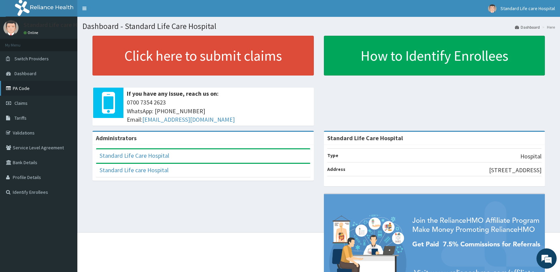
click at [15, 90] on link "PA Code" at bounding box center [38, 88] width 77 height 15
